Goal: Task Accomplishment & Management: Manage account settings

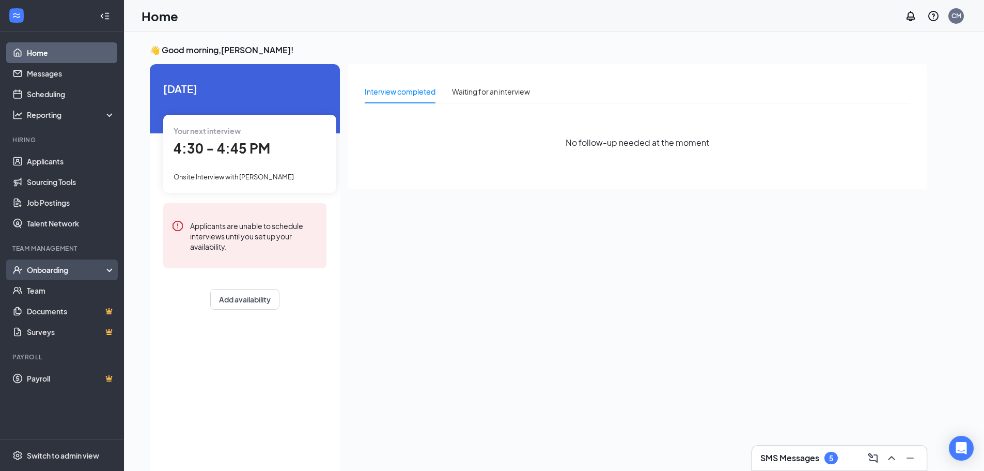
click at [61, 267] on div "Onboarding" at bounding box center [67, 270] width 80 height 10
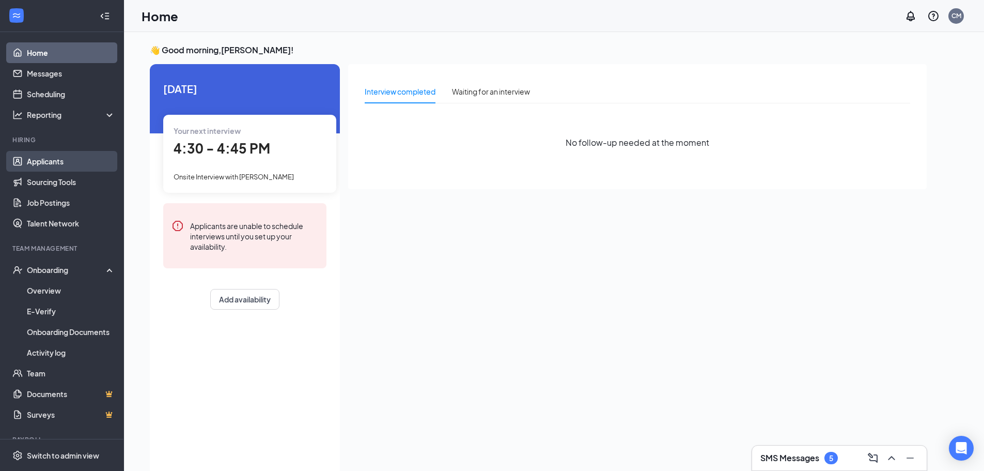
click at [62, 163] on link "Applicants" at bounding box center [71, 161] width 88 height 21
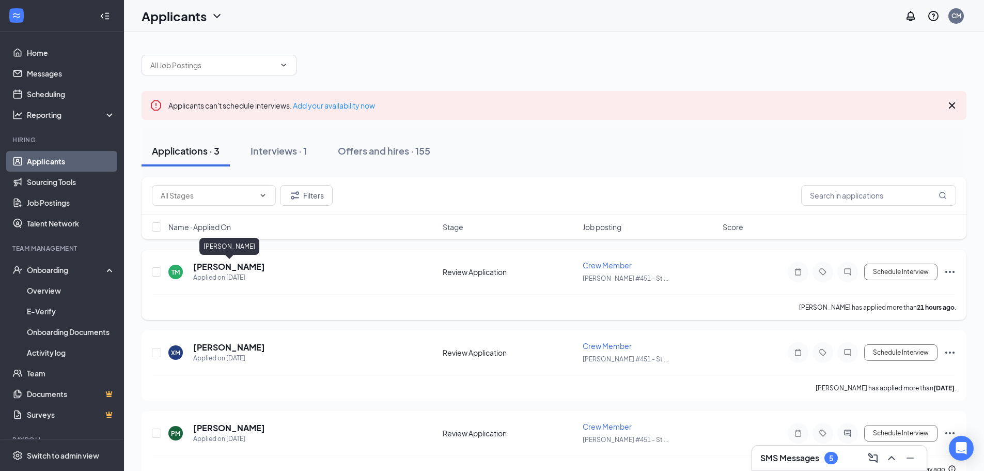
click at [257, 263] on h5 "[PERSON_NAME]" at bounding box center [229, 266] width 72 height 11
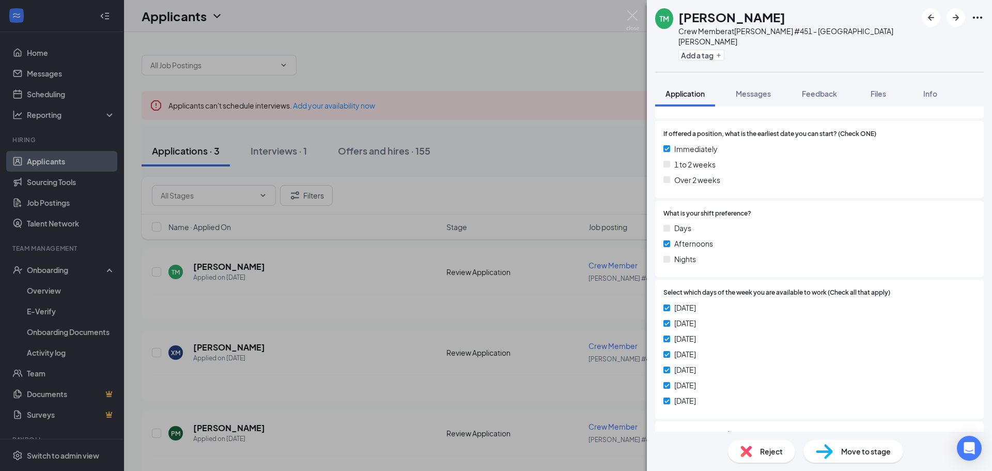
scroll to position [467, 0]
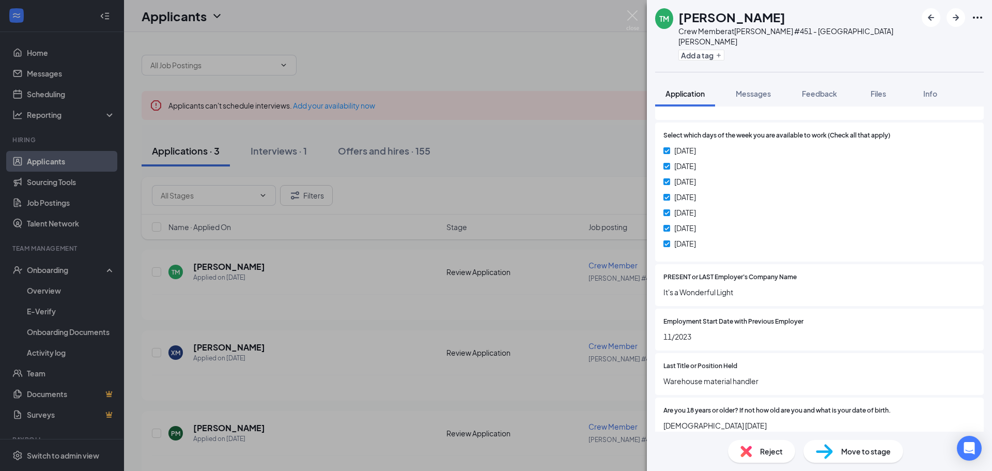
click at [834, 444] on div "Move to stage" at bounding box center [853, 451] width 100 height 23
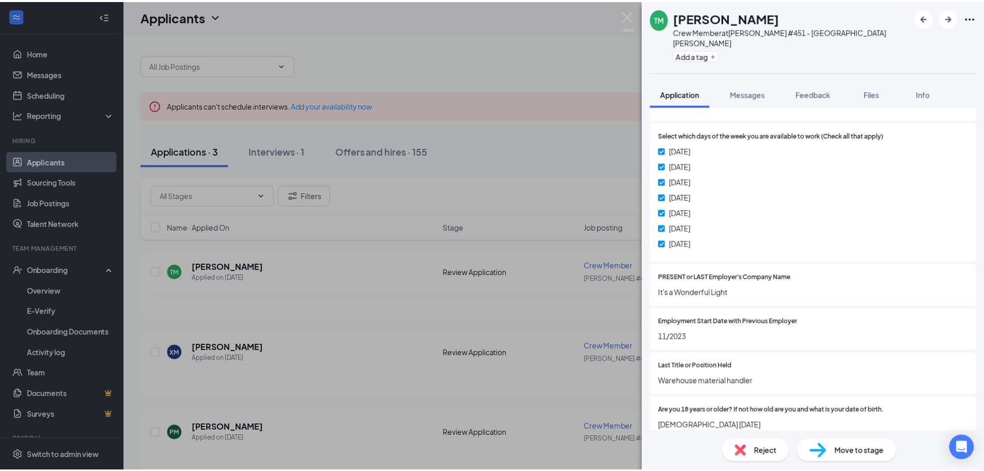
scroll to position [463, 0]
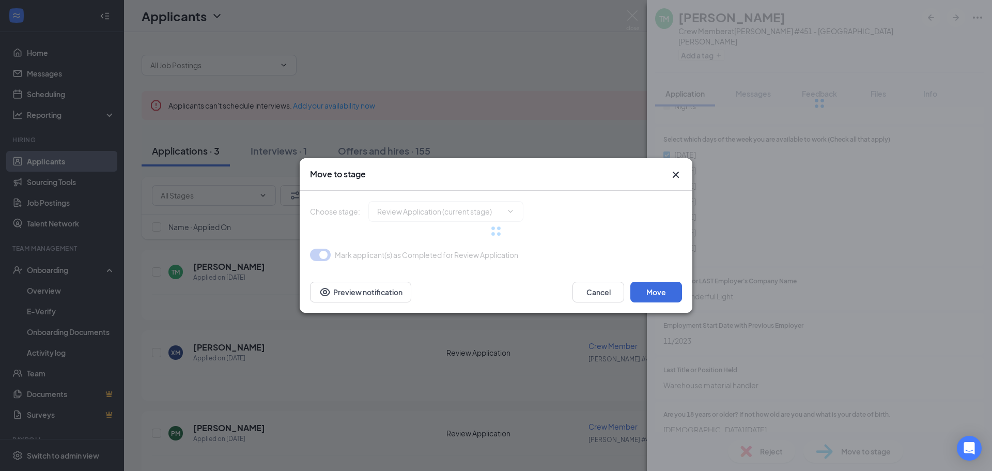
type input "Onsite Interview (next stage)"
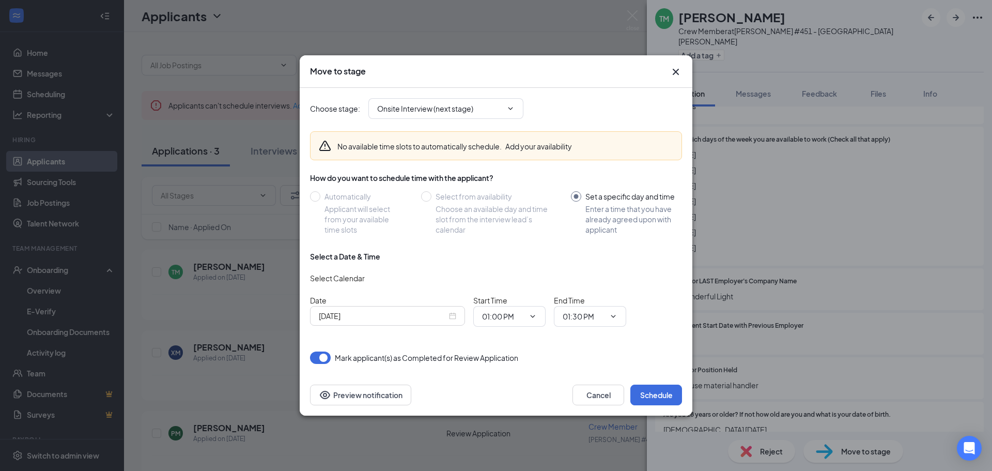
click at [195, 273] on div "Move to stage Choose stage : Onsite Interview (next stage) No available time sl…" at bounding box center [496, 235] width 992 height 471
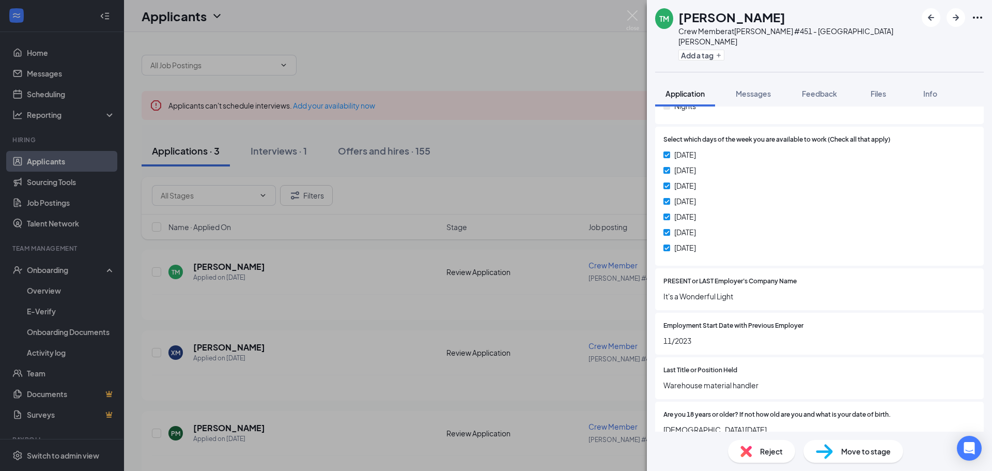
click at [291, 151] on div "TM [PERSON_NAME] Crew Member at [PERSON_NAME] #451 - St [PERSON_NAME] Add a tag…" at bounding box center [496, 235] width 992 height 471
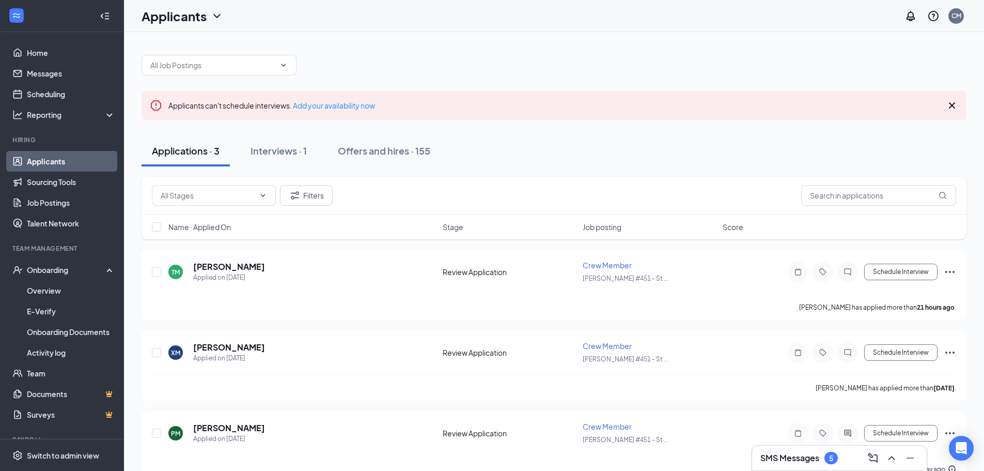
click at [291, 151] on div "Interviews · 1" at bounding box center [279, 150] width 56 height 13
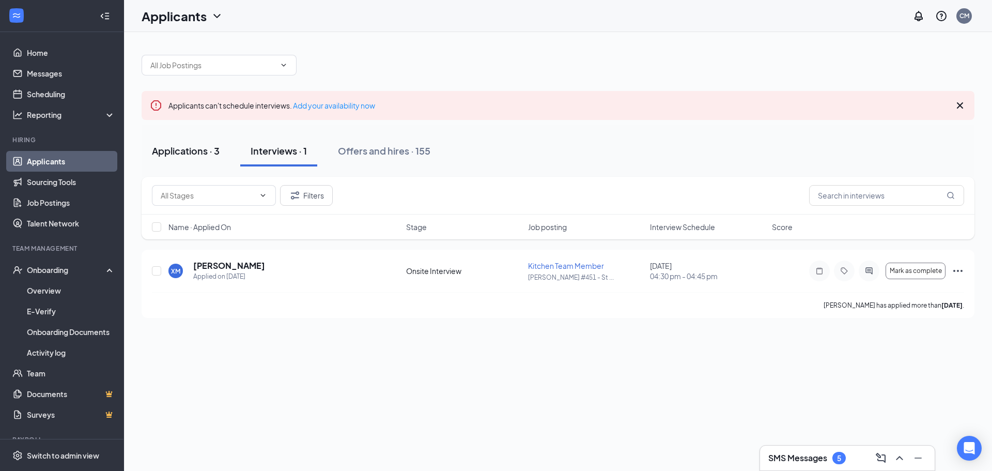
click at [191, 152] on div "Applications · 3" at bounding box center [186, 150] width 68 height 13
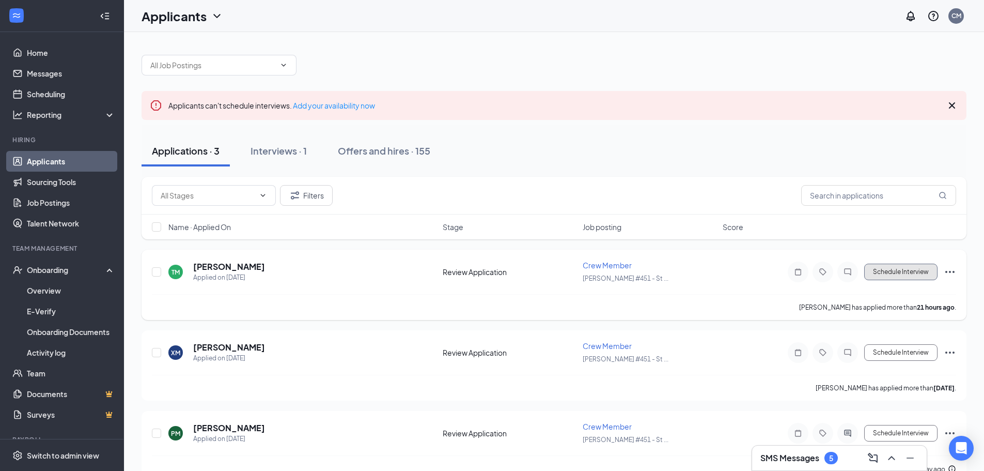
click at [922, 275] on button "Schedule Interview" at bounding box center [900, 271] width 73 height 17
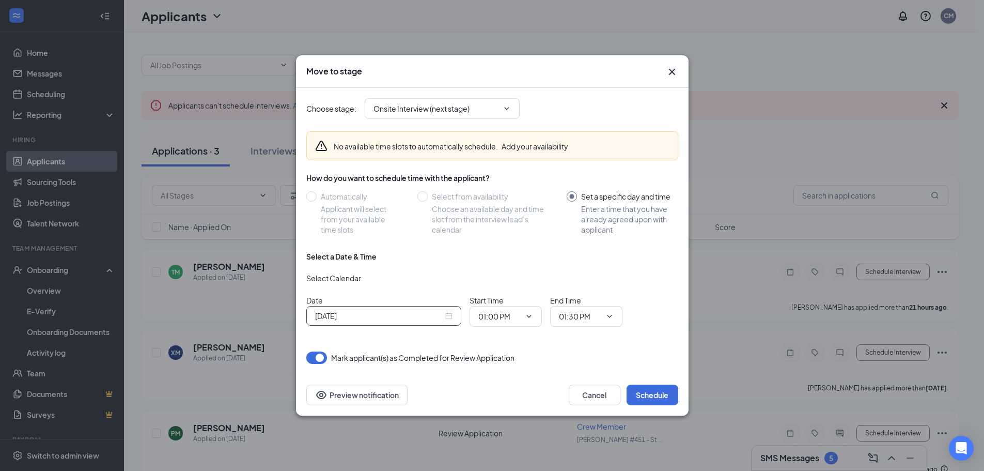
click at [420, 316] on input "[DATE]" at bounding box center [379, 315] width 128 height 11
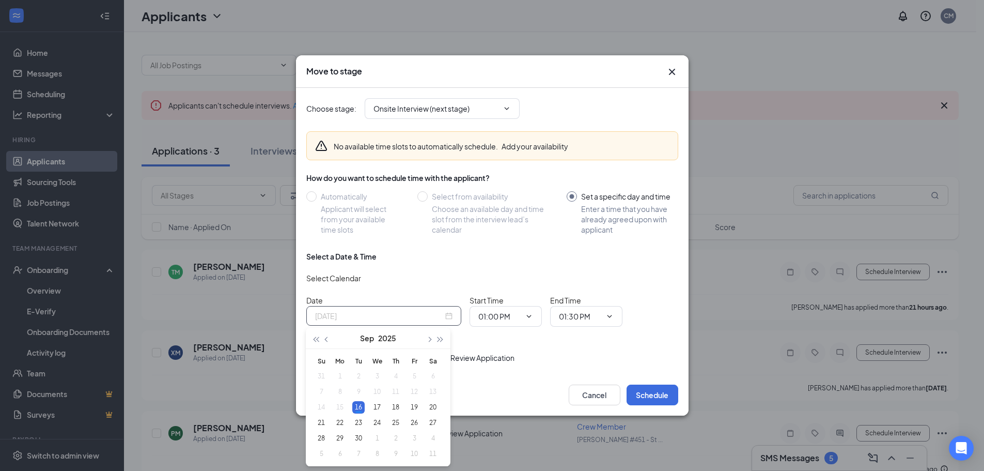
drag, startPoint x: 373, startPoint y: 405, endPoint x: 431, endPoint y: 394, distance: 59.4
click at [376, 405] on div "17" at bounding box center [377, 407] width 12 height 12
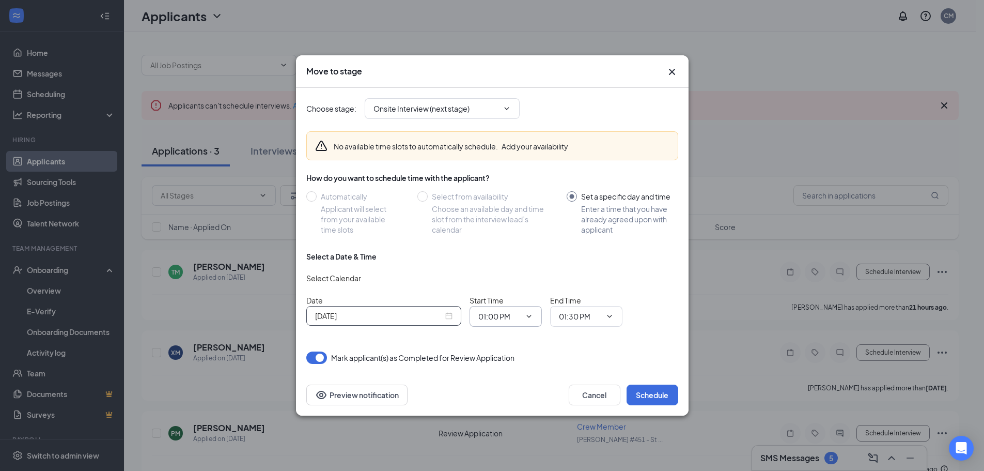
click at [514, 319] on input "01:00 PM" at bounding box center [499, 316] width 42 height 11
click at [447, 314] on div "[DATE]" at bounding box center [383, 315] width 137 height 11
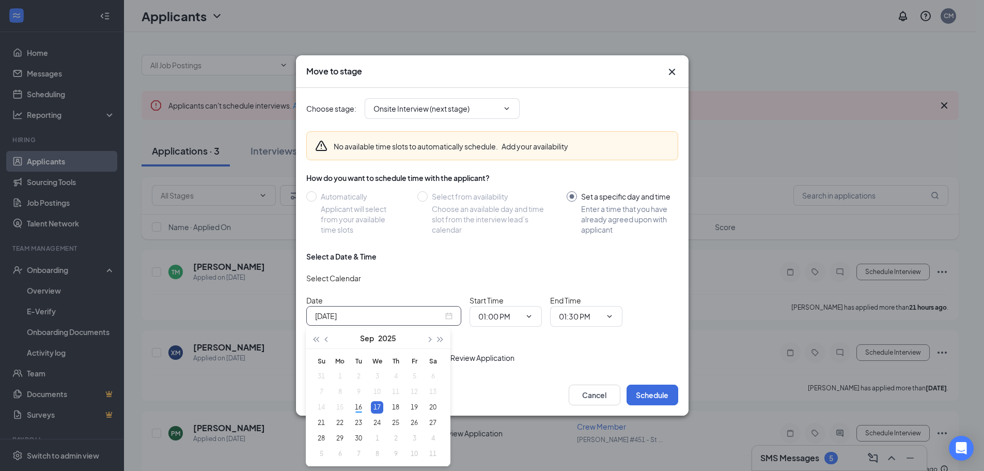
click at [447, 314] on div "[DATE]" at bounding box center [383, 315] width 137 height 11
type input "[DATE]"
click at [380, 409] on div "17" at bounding box center [377, 407] width 12 height 12
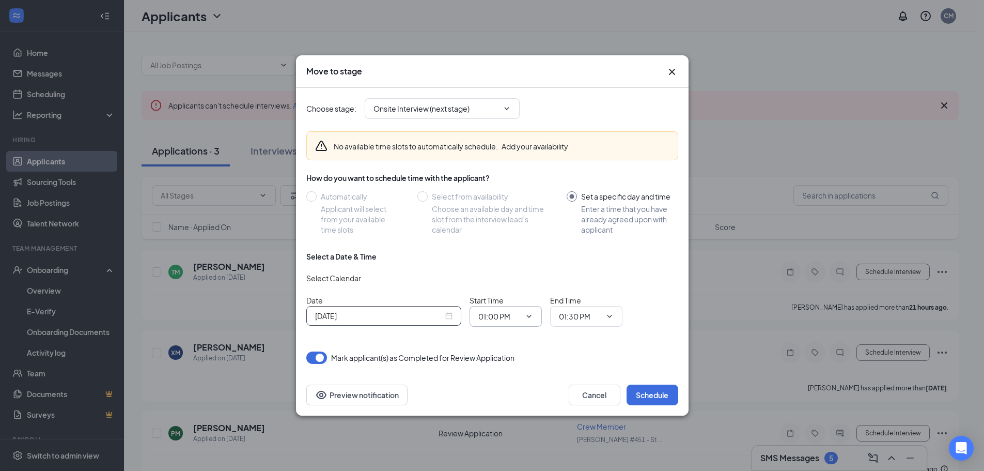
click at [513, 314] on input "01:00 PM" at bounding box center [499, 316] width 42 height 11
click at [509, 214] on div "04:15 AM" at bounding box center [514, 208] width 72 height 24
click at [501, 321] on input "04:15 AM" at bounding box center [499, 316] width 42 height 11
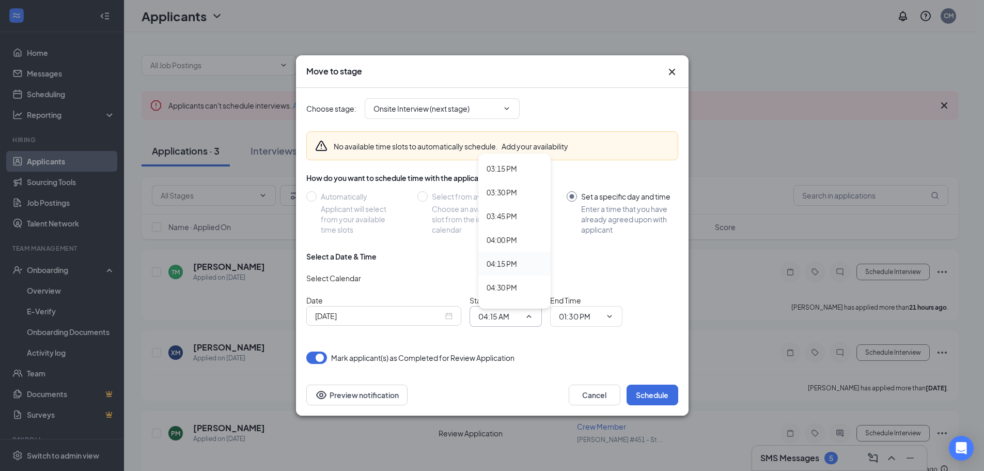
click at [516, 267] on div "04:15 PM" at bounding box center [502, 263] width 30 height 11
type input "04:15 PM"
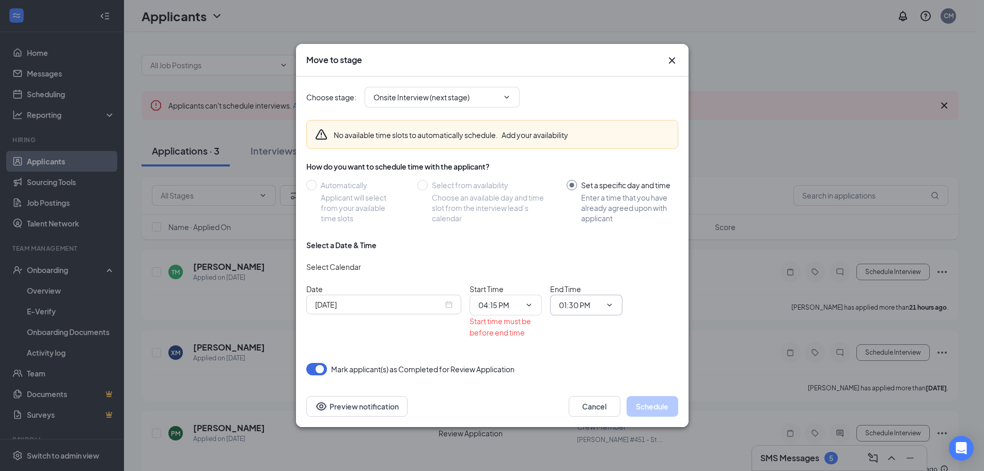
click at [583, 302] on input "01:30 PM" at bounding box center [580, 304] width 42 height 11
drag, startPoint x: 596, startPoint y: 225, endPoint x: 614, endPoint y: 270, distance: 48.0
click at [596, 226] on div "04:30 PM" at bounding box center [582, 224] width 30 height 11
type input "04:30 PM"
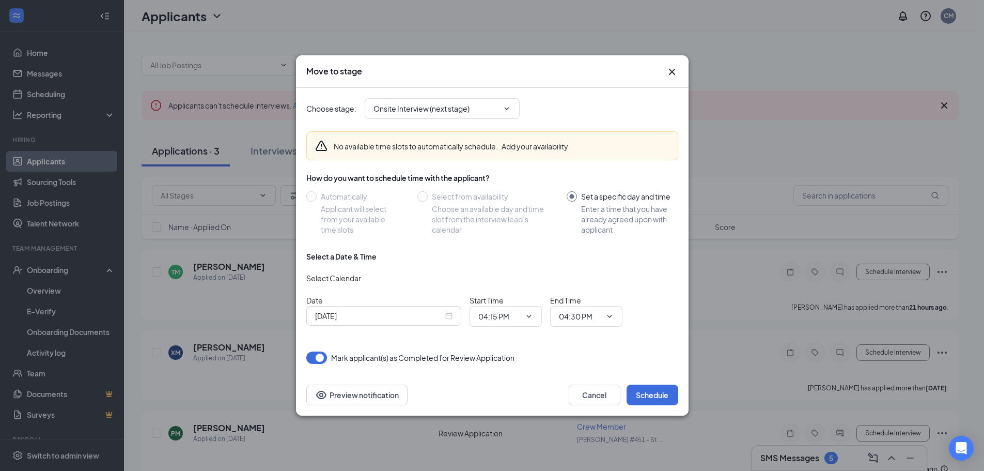
click at [642, 407] on div "Cancel Schedule Preview notification" at bounding box center [492, 394] width 393 height 41
click at [644, 396] on button "Schedule" at bounding box center [653, 394] width 52 height 21
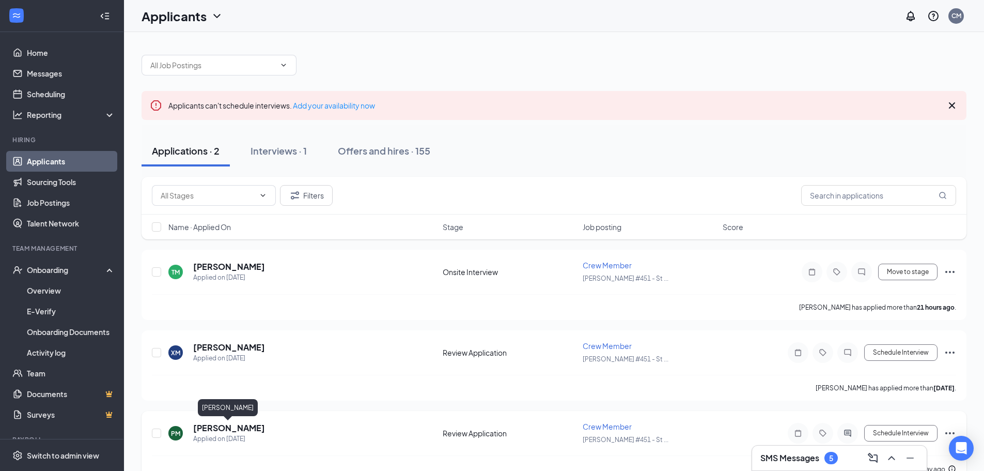
click at [234, 428] on h5 "[PERSON_NAME]" at bounding box center [229, 427] width 72 height 11
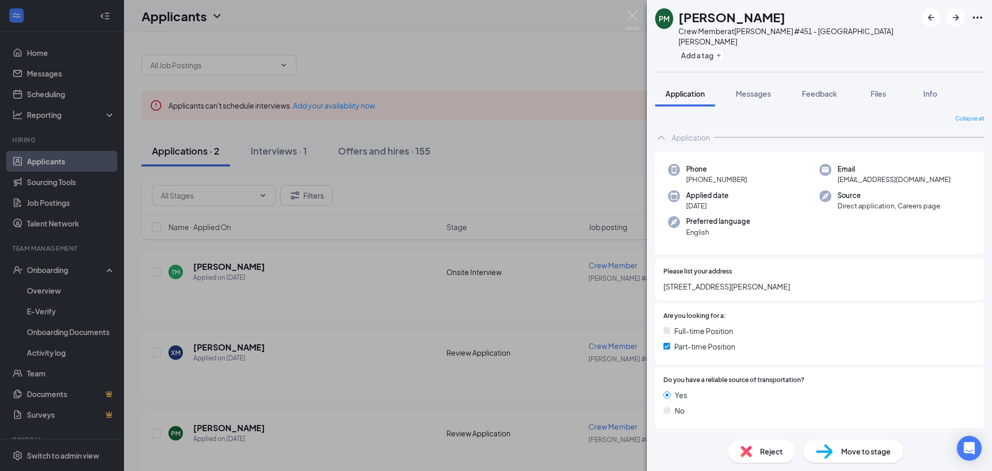
click at [418, 191] on div "PM [PERSON_NAME] Crew Member at [PERSON_NAME] #451 - St [PERSON_NAME] Add a tag…" at bounding box center [496, 235] width 992 height 471
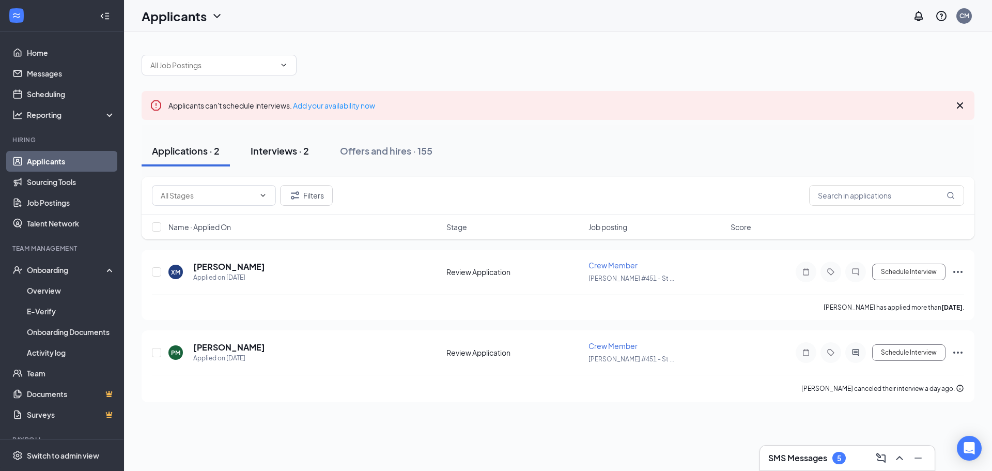
click at [305, 163] on button "Interviews · 2" at bounding box center [279, 150] width 79 height 31
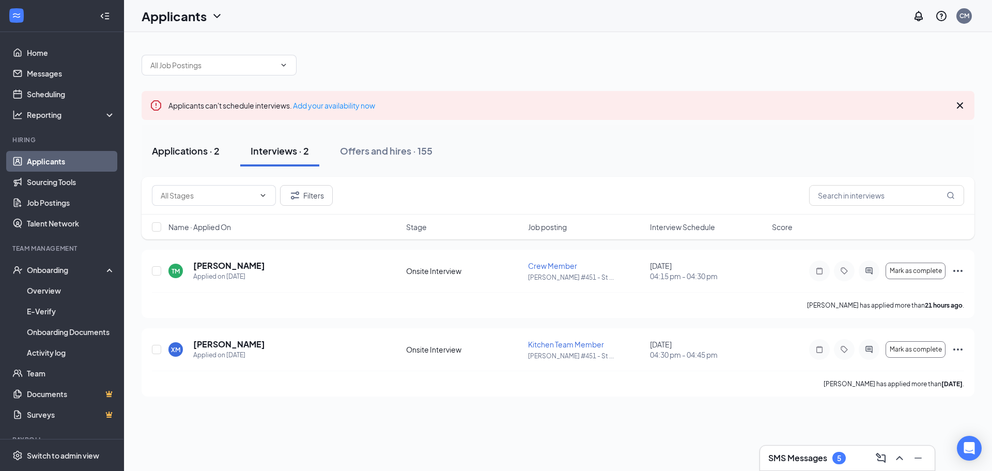
click at [214, 135] on button "Applications · 2" at bounding box center [186, 150] width 88 height 31
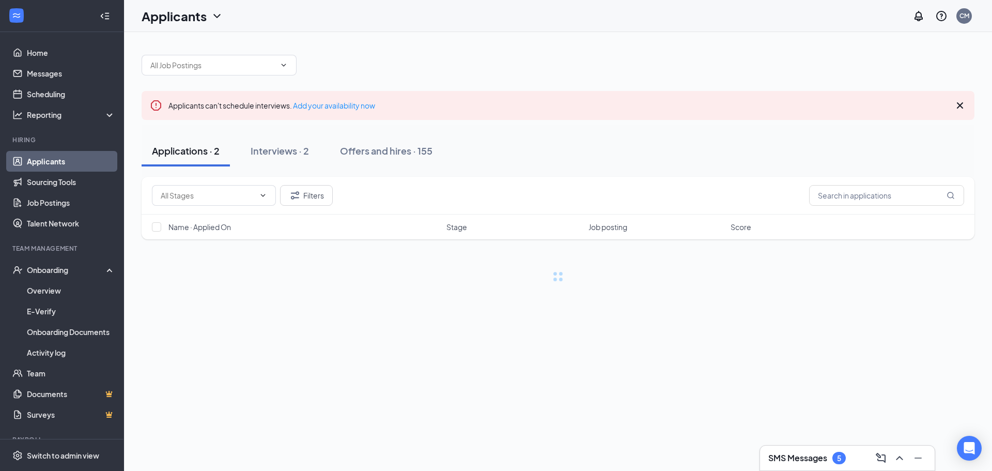
click at [190, 154] on div "Applications · 2" at bounding box center [186, 150] width 68 height 13
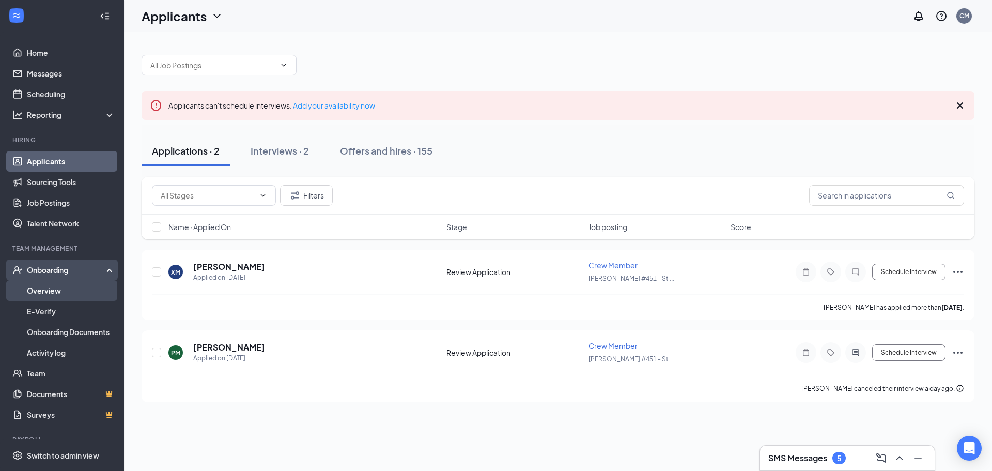
click at [39, 292] on link "Overview" at bounding box center [71, 290] width 88 height 21
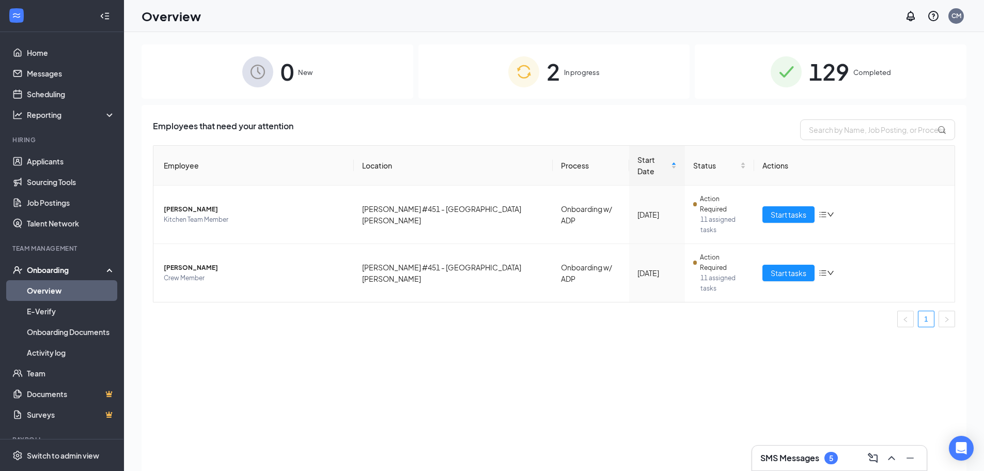
click at [544, 74] on div "2 In progress" at bounding box center [554, 71] width 272 height 54
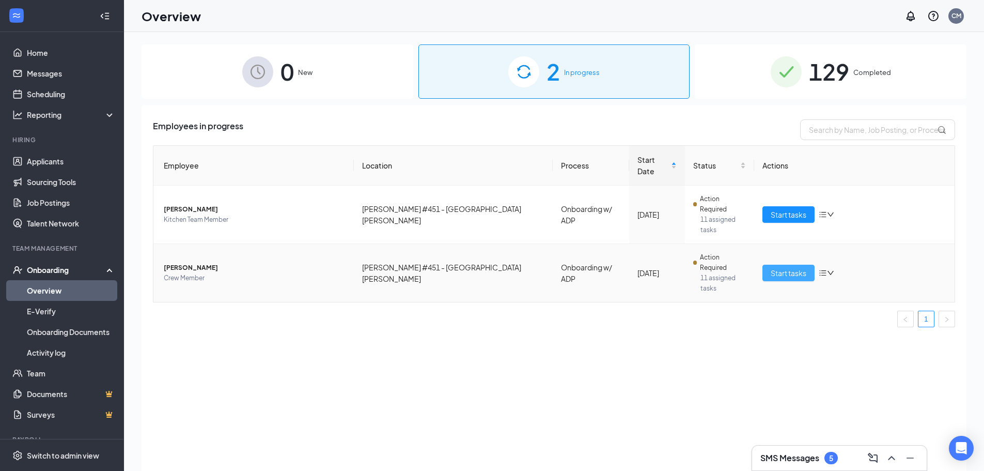
click at [791, 267] on span "Start tasks" at bounding box center [789, 272] width 36 height 11
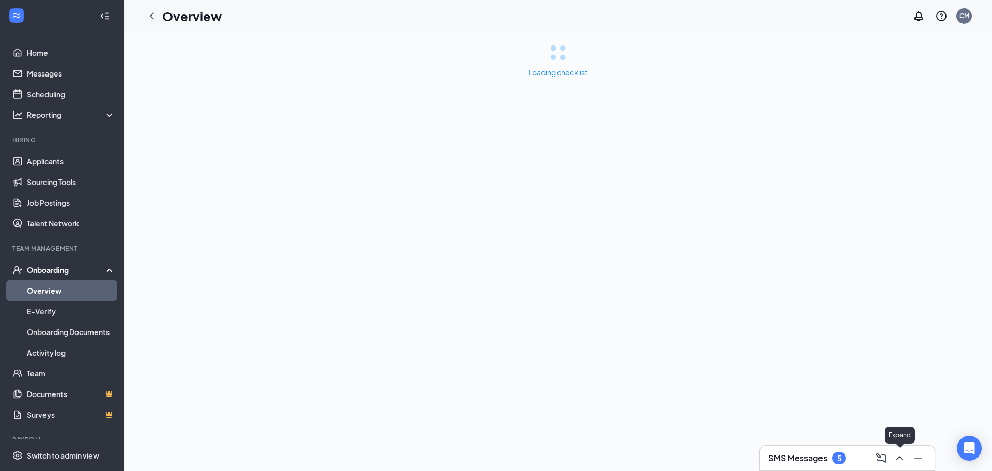
click at [897, 453] on icon "ChevronUp" at bounding box center [899, 458] width 12 height 12
click at [891, 454] on div at bounding box center [898, 457] width 19 height 17
click at [897, 454] on icon "ChevronUp" at bounding box center [899, 458] width 12 height 12
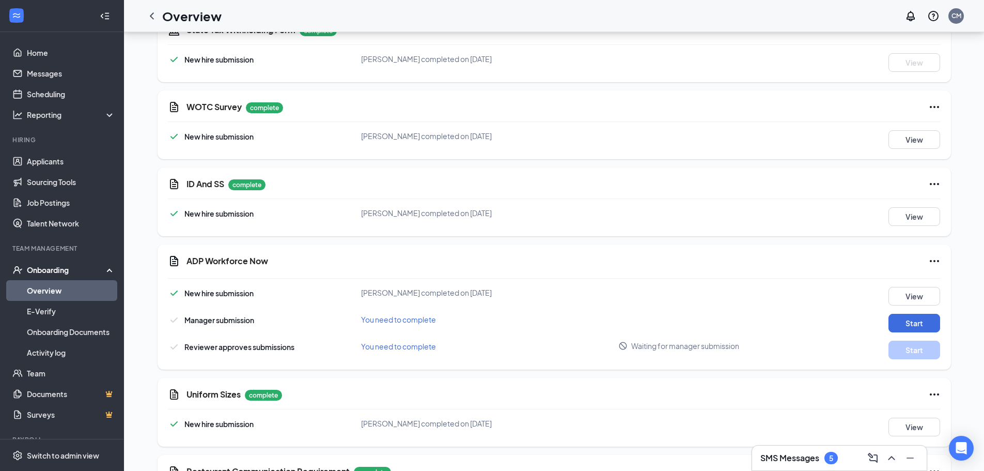
scroll to position [1252, 0]
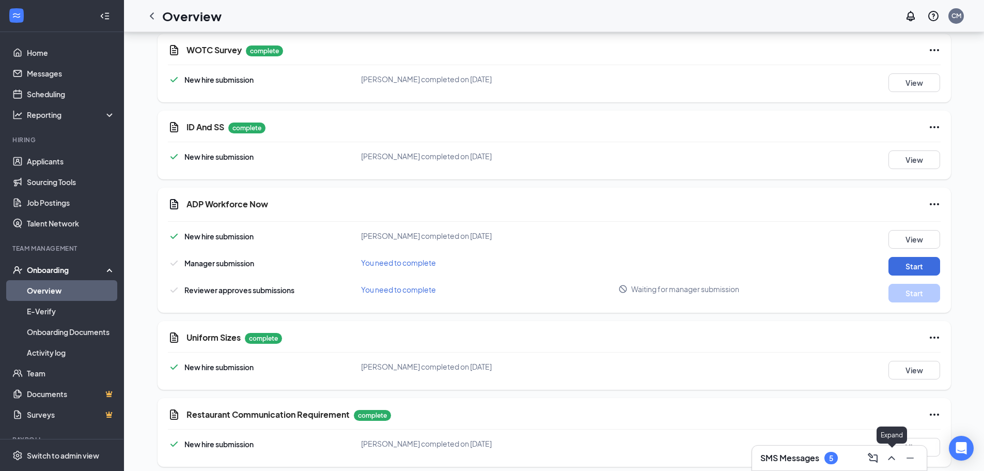
click at [894, 460] on icon "ChevronUp" at bounding box center [892, 458] width 12 height 12
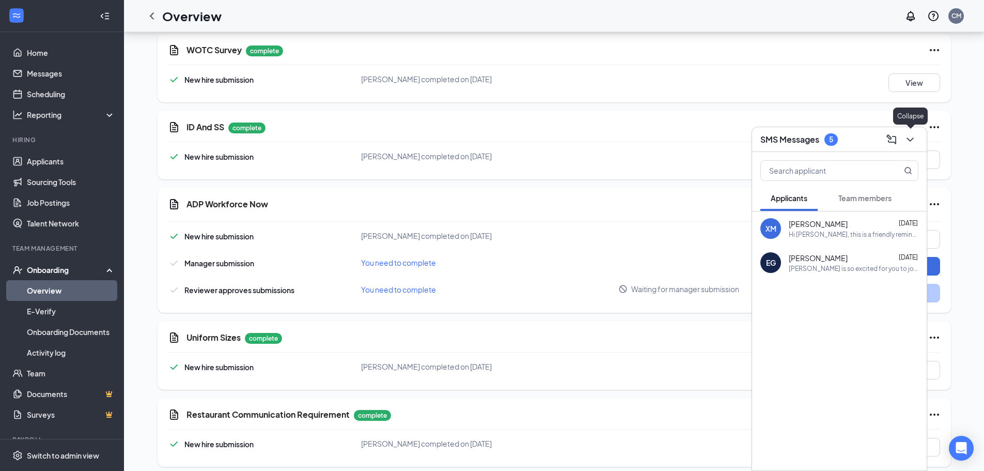
click at [915, 138] on icon "ChevronDown" at bounding box center [910, 139] width 12 height 12
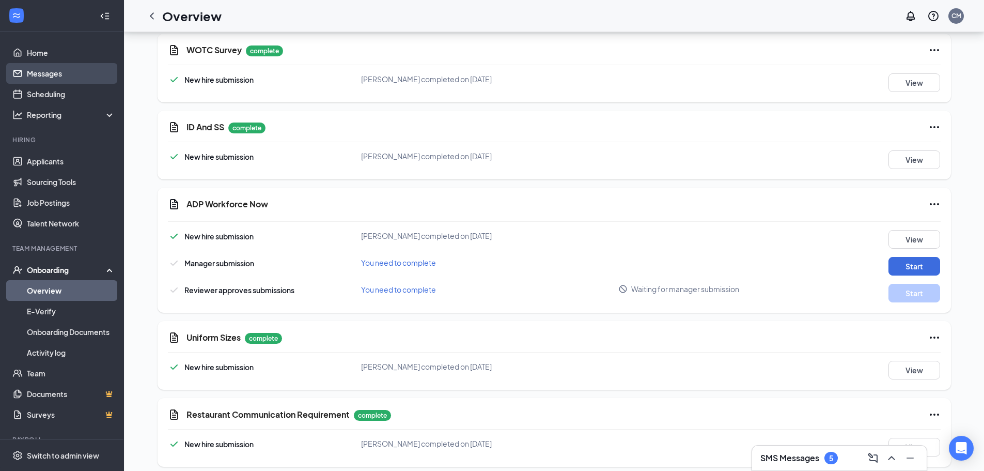
click at [45, 79] on link "Messages" at bounding box center [71, 73] width 88 height 21
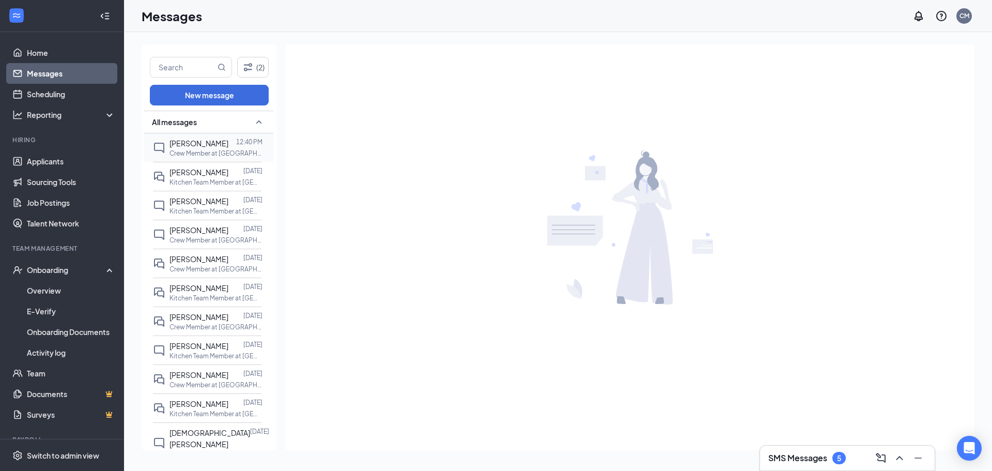
click at [207, 150] on p "Crew Member at [GEOGRAPHIC_DATA][PERSON_NAME] #451 - [GEOGRAPHIC_DATA][PERSON_N…" at bounding box center [215, 153] width 93 height 9
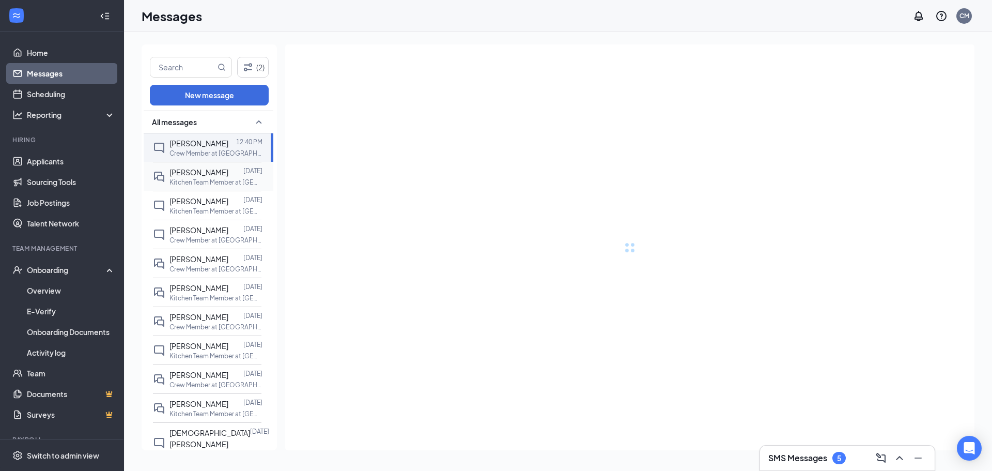
click at [201, 173] on span "[PERSON_NAME]" at bounding box center [198, 171] width 59 height 9
click at [201, 196] on span "[PERSON_NAME]" at bounding box center [198, 200] width 59 height 9
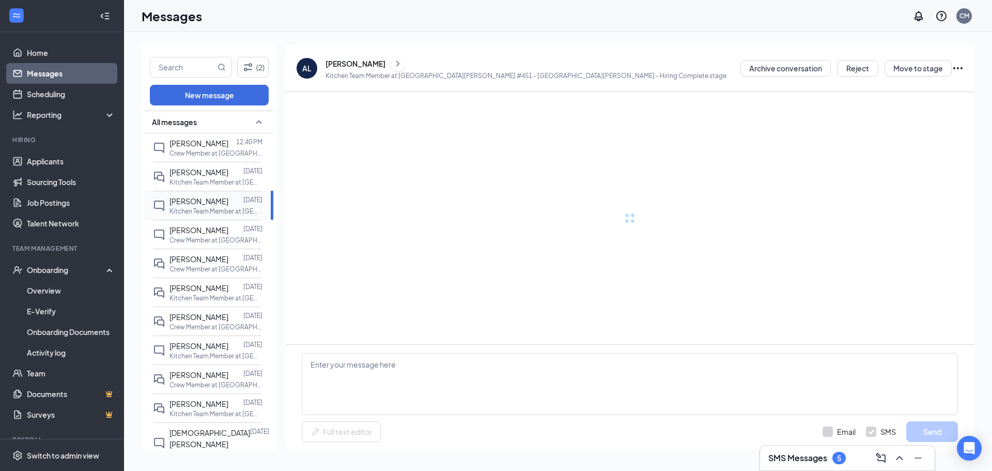
click at [202, 217] on div "[PERSON_NAME] [DATE] Kitchen Team Member at [GEOGRAPHIC_DATA][PERSON_NAME] #451…" at bounding box center [207, 205] width 108 height 29
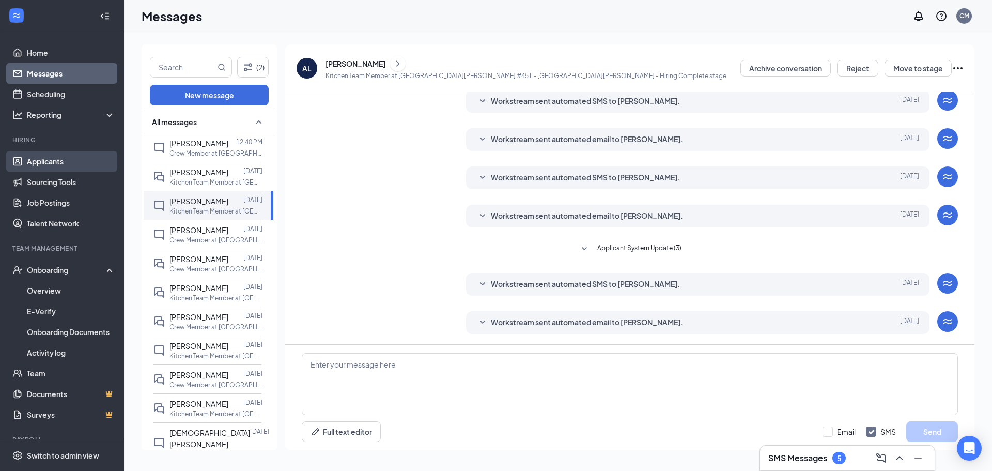
drag, startPoint x: 0, startPoint y: 17, endPoint x: 57, endPoint y: 158, distance: 152.3
click at [57, 158] on link "Applicants" at bounding box center [71, 161] width 88 height 21
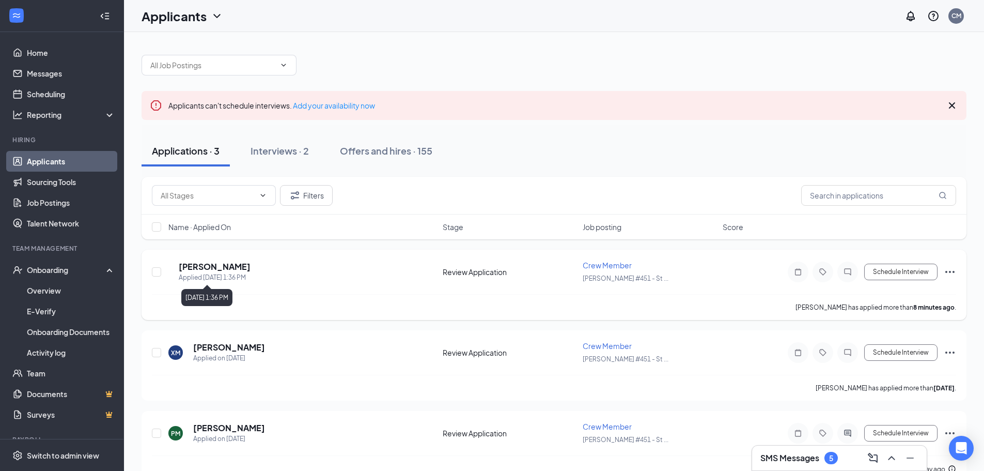
click at [249, 270] on h5 "[PERSON_NAME]" at bounding box center [215, 266] width 72 height 11
